Goal: Find specific page/section: Find specific page/section

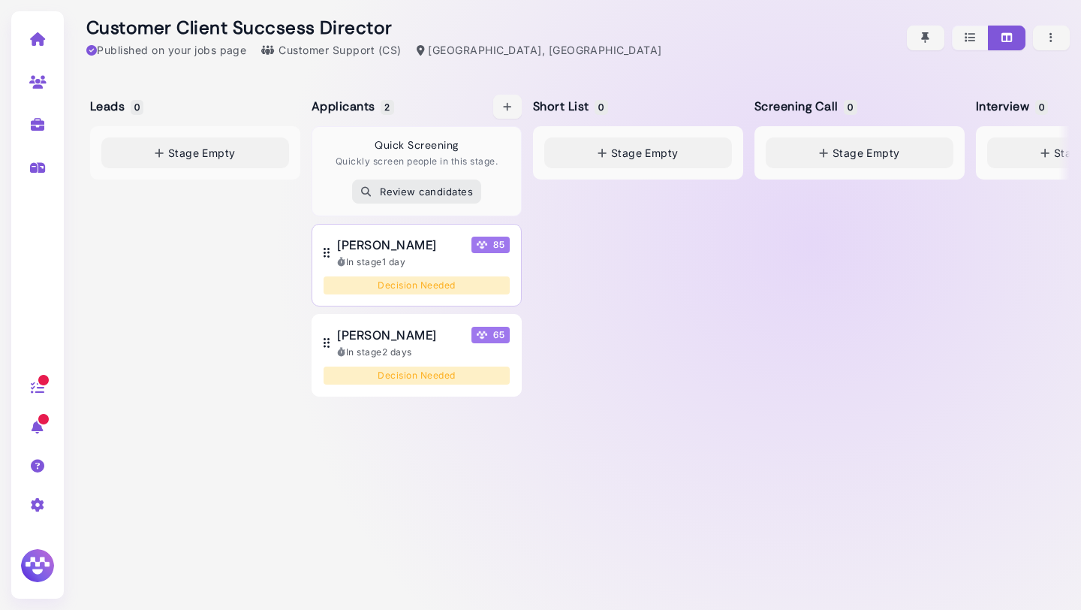
click at [421, 241] on span "[PERSON_NAME]" at bounding box center [386, 245] width 99 height 18
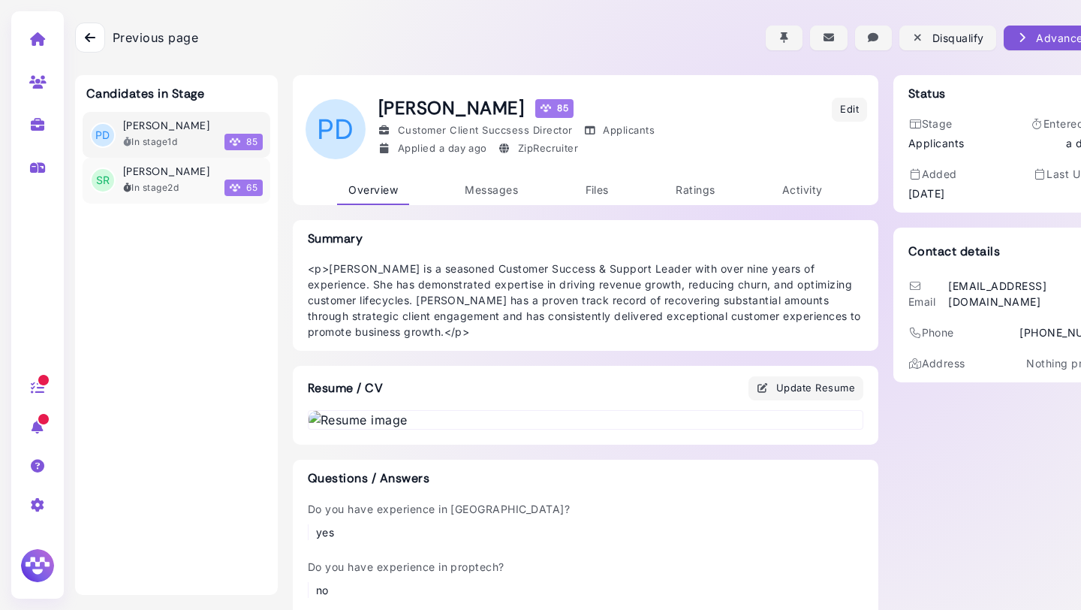
click at [152, 173] on h3 "[PERSON_NAME]" at bounding box center [166, 171] width 86 height 13
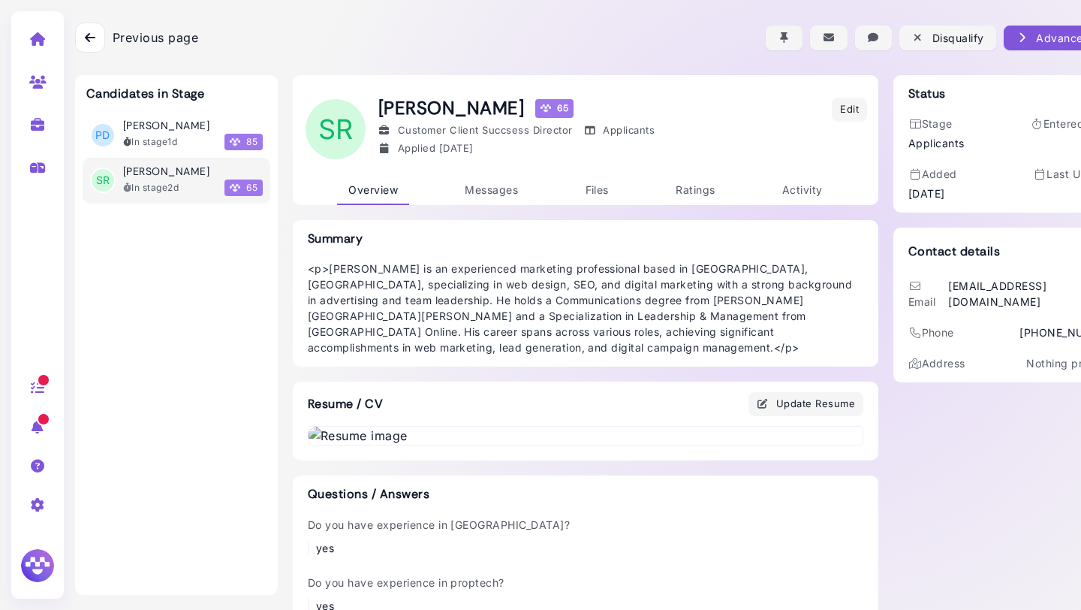
click at [90, 28] on div at bounding box center [90, 38] width 30 height 30
